Goal: Navigation & Orientation: Find specific page/section

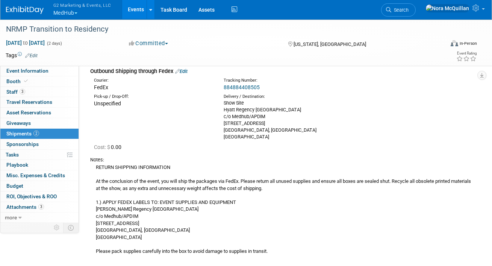
scroll to position [215, 0]
click at [128, 9] on link "Events" at bounding box center [135, 9] width 27 height 19
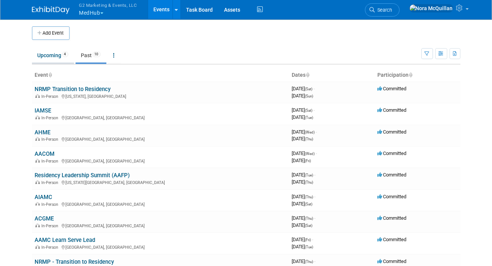
click at [39, 54] on link "Upcoming 4" at bounding box center [53, 55] width 42 height 14
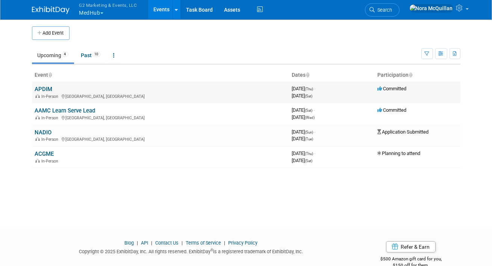
click at [46, 89] on link "APDIM" at bounding box center [44, 89] width 18 height 7
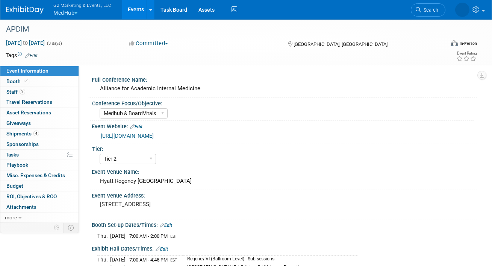
select select "Medhub & BoardVitals"
select select "Tier 2"
click at [23, 132] on span "Shipments 4" at bounding box center [22, 133] width 33 height 6
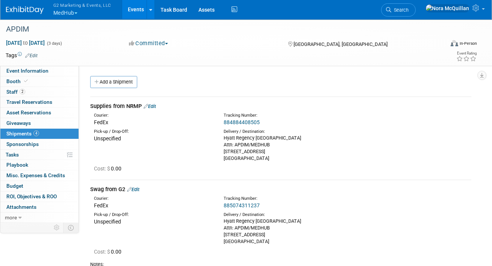
click at [230, 122] on link "884884408505" at bounding box center [242, 122] width 36 height 6
click at [74, 11] on button "G2 Marketing & Events, LLC MedHub" at bounding box center [87, 10] width 68 height 20
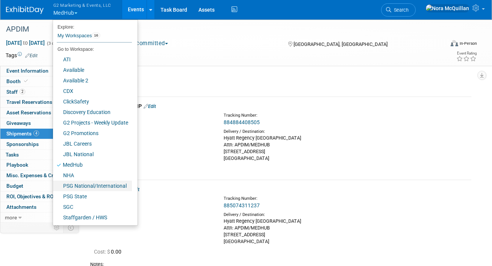
click at [69, 186] on link "PSG National/International" at bounding box center [92, 185] width 79 height 11
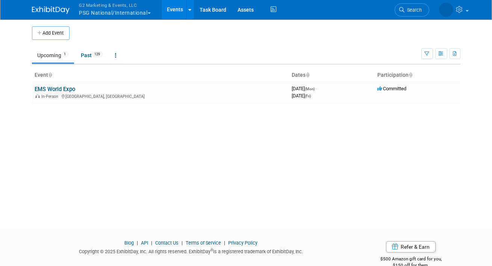
click at [119, 12] on button "G2 Marketing & Events, LLC PSG National/International" at bounding box center [120, 10] width 82 height 20
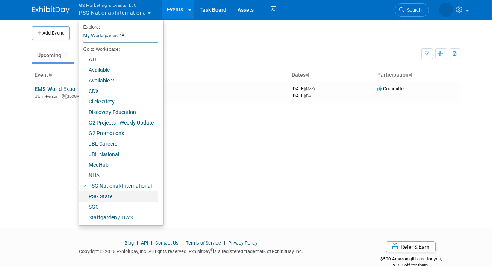
click at [91, 195] on link "PSG State" at bounding box center [118, 196] width 79 height 11
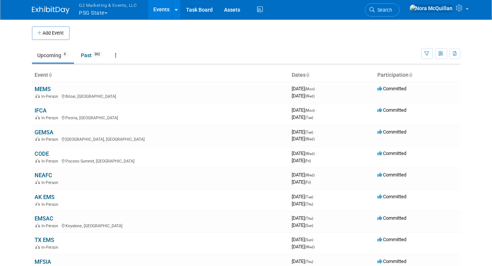
click at [101, 12] on button "G2 Marketing & Events, LLC PSG State" at bounding box center [113, 10] width 68 height 20
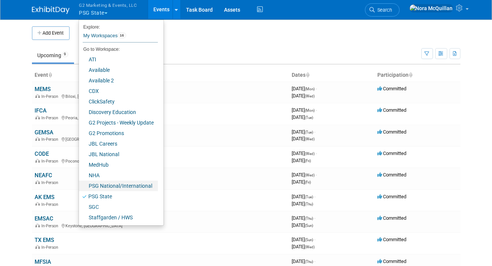
click at [91, 185] on link "PSG National/International" at bounding box center [118, 185] width 79 height 11
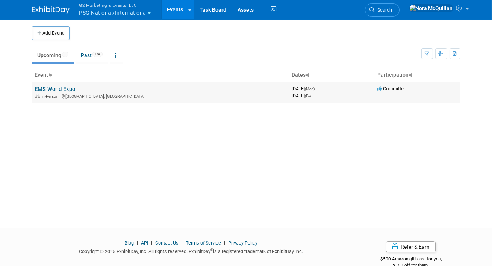
click at [65, 90] on link "EMS World Expo" at bounding box center [55, 89] width 41 height 7
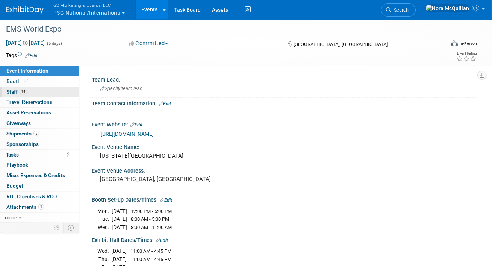
click at [45, 93] on link "14 Staff 14" at bounding box center [39, 92] width 78 height 10
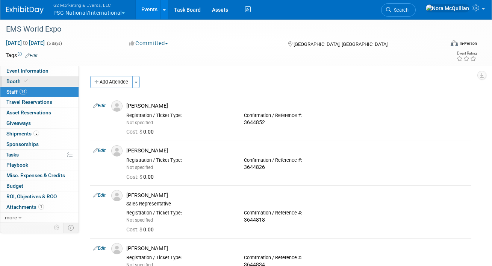
click at [40, 79] on link "Booth" at bounding box center [39, 81] width 78 height 10
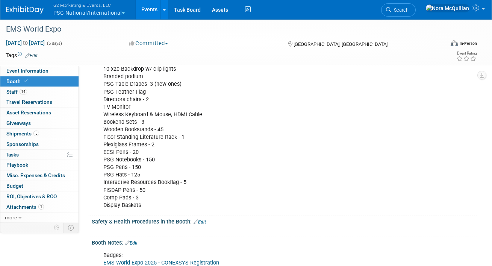
scroll to position [372, 0]
